Goal: Transaction & Acquisition: Purchase product/service

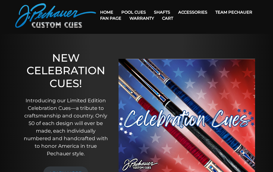
scroll to position [13, 0]
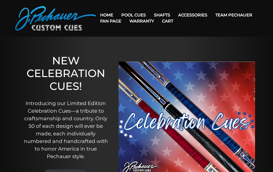
click at [211, 15] on link "Team Pechauer" at bounding box center [233, 15] width 45 height 13
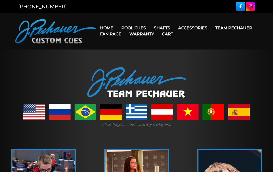
click at [211, 30] on link "Team Pechauer" at bounding box center [233, 27] width 45 height 13
click at [165, 60] on link "Champion Collection" at bounding box center [149, 56] width 62 height 7
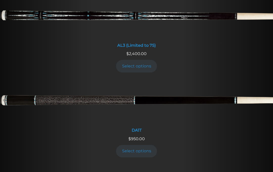
scroll to position [405, 0]
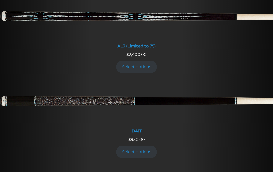
click at [137, 146] on link "Select options" at bounding box center [136, 152] width 41 height 12
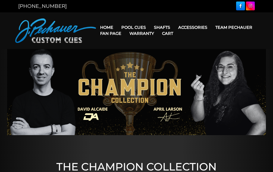
scroll to position [0, 0]
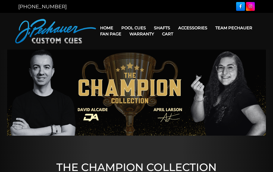
click at [211, 29] on link "Team Pechauer" at bounding box center [233, 27] width 45 height 13
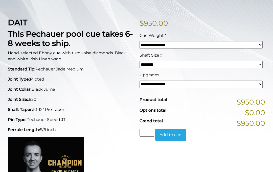
scroll to position [109, 0]
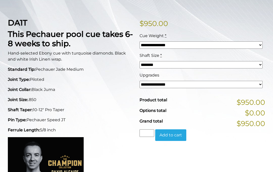
click at [258, 43] on select "**********" at bounding box center [201, 44] width 123 height 7
select select "*****"
click at [258, 88] on select "**********" at bounding box center [201, 84] width 123 height 7
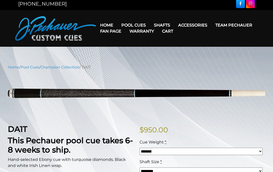
scroll to position [0, 0]
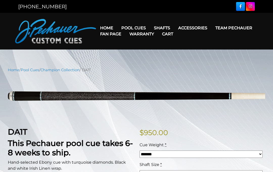
click at [200, 46] on link "Maple Shafts" at bounding box center [193, 42] width 87 height 7
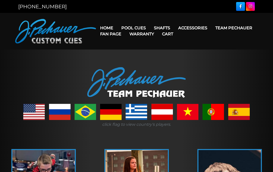
click at [135, 23] on link "Pool Cues" at bounding box center [133, 27] width 33 height 13
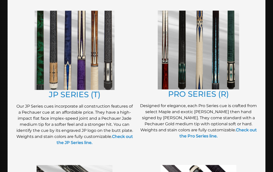
scroll to position [270, 0]
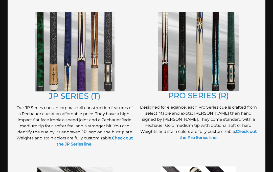
click at [198, 97] on link "PRO SERIES (R)" at bounding box center [198, 96] width 61 height 10
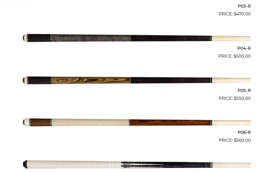
scroll to position [272, 0]
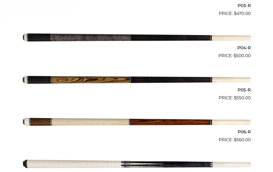
click at [156, 128] on img at bounding box center [136, 122] width 229 height 38
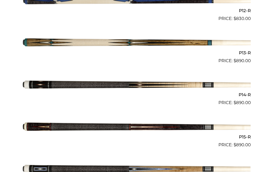
scroll to position [643, 0]
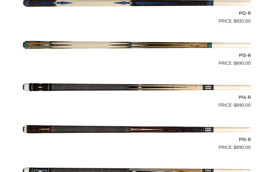
click at [146, 84] on img at bounding box center [136, 88] width 229 height 38
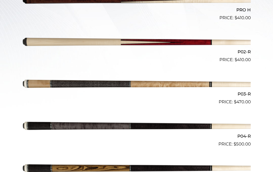
scroll to position [183, 0]
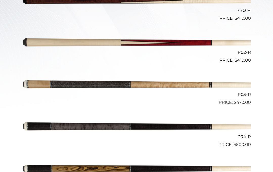
click at [166, 85] on img at bounding box center [136, 85] width 229 height 38
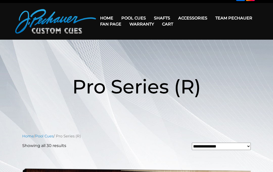
scroll to position [0, 0]
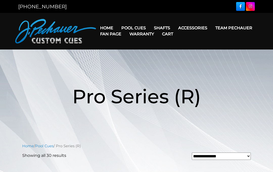
click at [104, 20] on nav "Home Pool Cues Celebration Cue JP Series (T) – NEW Pro Series (R) – NEW Champio…" at bounding box center [177, 31] width 162 height 25
click at [109, 24] on link "Home" at bounding box center [106, 27] width 21 height 13
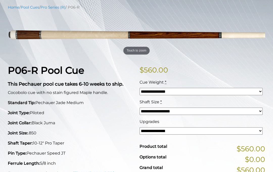
scroll to position [60, 0]
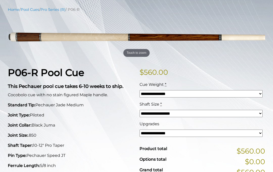
click at [260, 94] on select "**********" at bounding box center [201, 93] width 123 height 7
select select "*****"
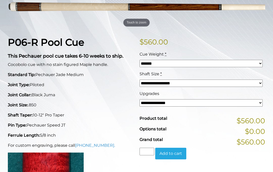
scroll to position [91, 0]
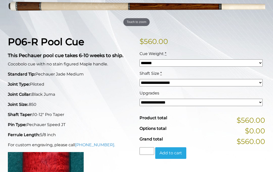
click at [255, 104] on select "**********" at bounding box center [201, 102] width 123 height 7
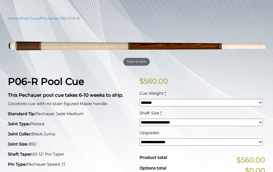
scroll to position [51, 0]
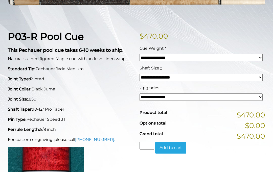
scroll to position [97, 0]
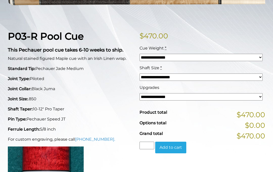
click at [259, 80] on select "**********" at bounding box center [201, 77] width 123 height 7
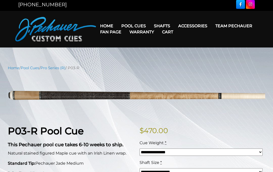
scroll to position [0, 0]
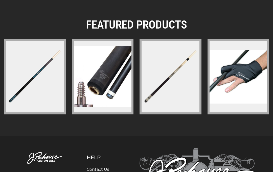
scroll to position [799, 0]
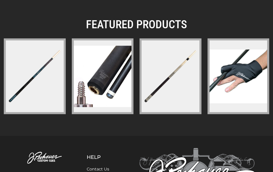
click at [169, 86] on img at bounding box center [171, 77] width 60 height 60
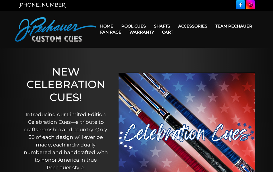
scroll to position [0, 0]
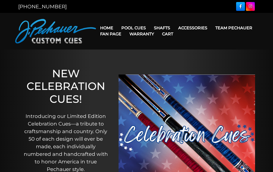
click at [162, 60] on link "Champion Collection" at bounding box center [149, 56] width 62 height 7
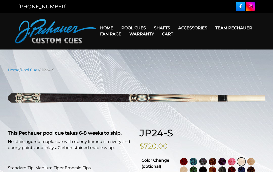
select select "********"
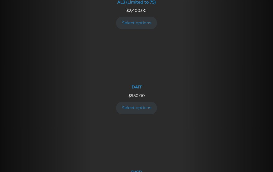
scroll to position [449, 0]
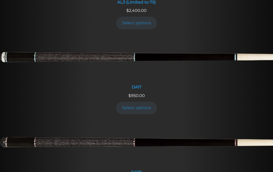
click at [141, 160] on link "DA1R" at bounding box center [136, 149] width 273 height 56
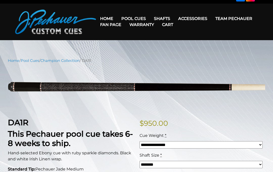
scroll to position [10, 0]
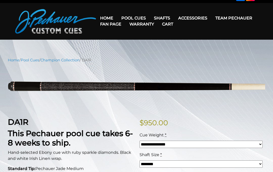
click at [161, 43] on link "Pro Series (R) – NEW" at bounding box center [149, 39] width 62 height 7
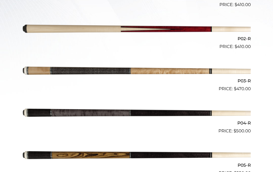
scroll to position [195, 0]
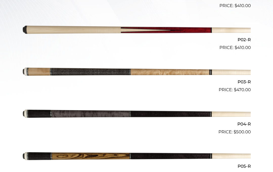
click at [181, 75] on img at bounding box center [136, 72] width 229 height 38
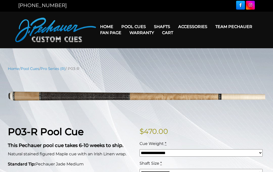
scroll to position [3, 0]
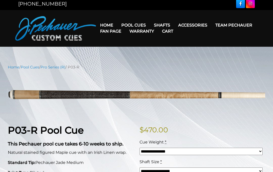
click at [125, 25] on link "Fan Page" at bounding box center [110, 31] width 29 height 13
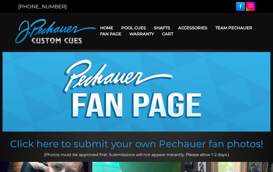
click at [211, 27] on link "Team Pechauer" at bounding box center [233, 27] width 45 height 13
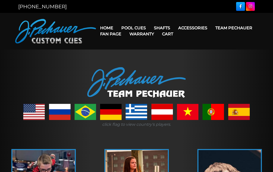
click at [125, 30] on link "Fan Page" at bounding box center [110, 34] width 29 height 13
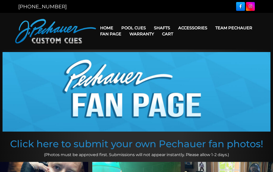
click at [211, 28] on link "Team Pechauer" at bounding box center [233, 27] width 45 height 13
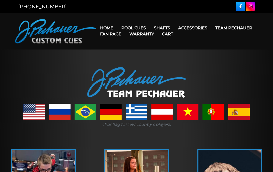
click at [211, 29] on link "Team Pechauer" at bounding box center [233, 27] width 45 height 13
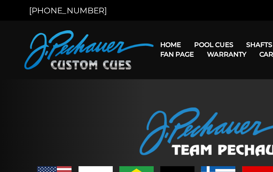
click at [147, 46] on link "JP Series (T) – NEW" at bounding box center [149, 42] width 62 height 7
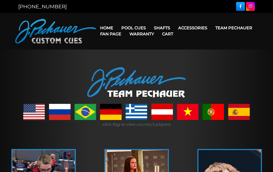
click at [211, 30] on link "Team Pechauer" at bounding box center [233, 27] width 45 height 13
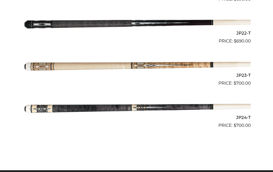
scroll to position [1039, 0]
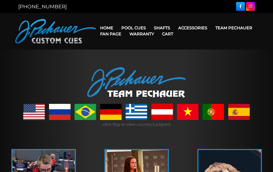
click at [211, 28] on link "Team Pechauer" at bounding box center [233, 27] width 45 height 13
click at [211, 30] on link "Team Pechauer" at bounding box center [233, 27] width 45 height 13
click at [211, 28] on link "Team Pechauer" at bounding box center [233, 27] width 45 height 13
click at [45, 47] on header "MENU Home Pool Cues Celebration Cue JP Series (T) – NEW Pro Series (R) – NEW Ch…" at bounding box center [136, 31] width 273 height 37
click at [211, 34] on link "Team Pechauer" at bounding box center [233, 27] width 45 height 13
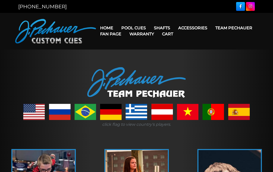
click at [158, 29] on link "Warranty" at bounding box center [141, 34] width 33 height 13
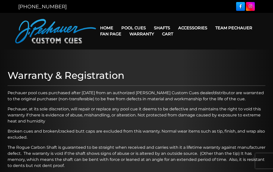
click at [158, 30] on link "Warranty" at bounding box center [141, 34] width 33 height 13
click at [212, 39] on link "Extensions" at bounding box center [202, 35] width 55 height 7
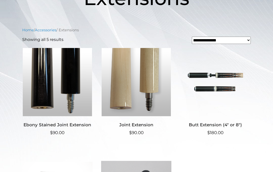
scroll to position [96, 0]
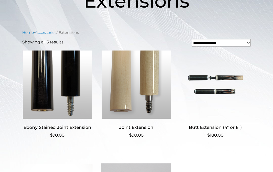
click at [155, 106] on img at bounding box center [136, 85] width 70 height 68
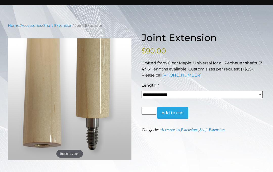
scroll to position [47, 0]
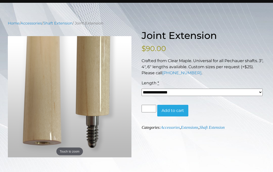
click at [261, 93] on select "**********" at bounding box center [202, 92] width 121 height 7
select select "*****"
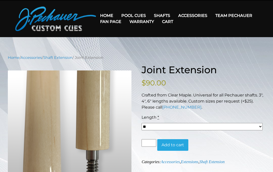
scroll to position [0, 0]
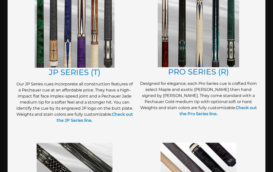
scroll to position [293, 0]
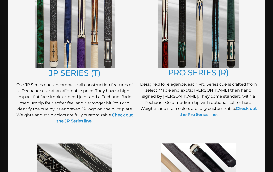
click at [209, 74] on link "PRO SERIES (R)" at bounding box center [198, 73] width 61 height 10
